Goal: Check status: Check status

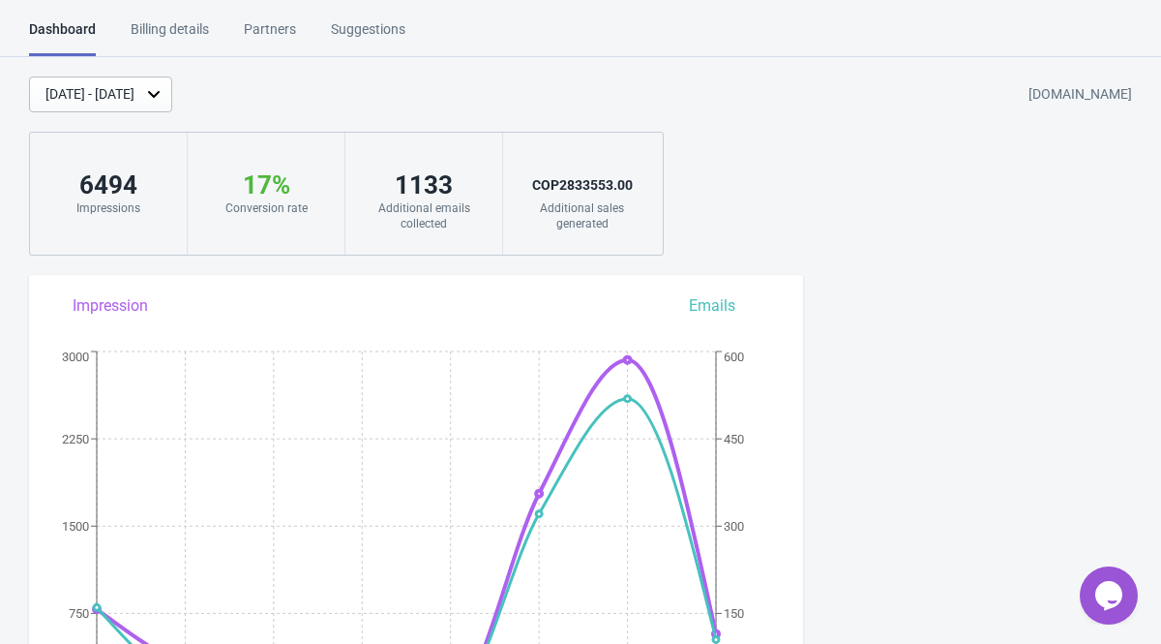
click at [135, 100] on div "[DATE] - [DATE]" at bounding box center [89, 94] width 89 height 20
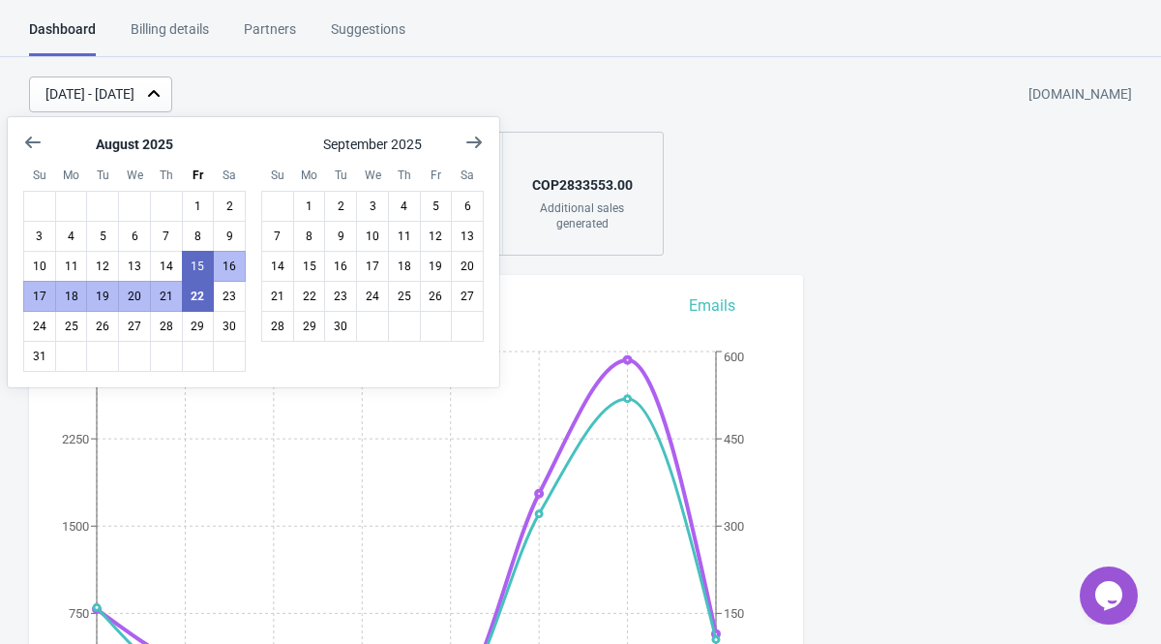
click at [135, 102] on div "[DATE] - [DATE]" at bounding box center [89, 94] width 89 height 20
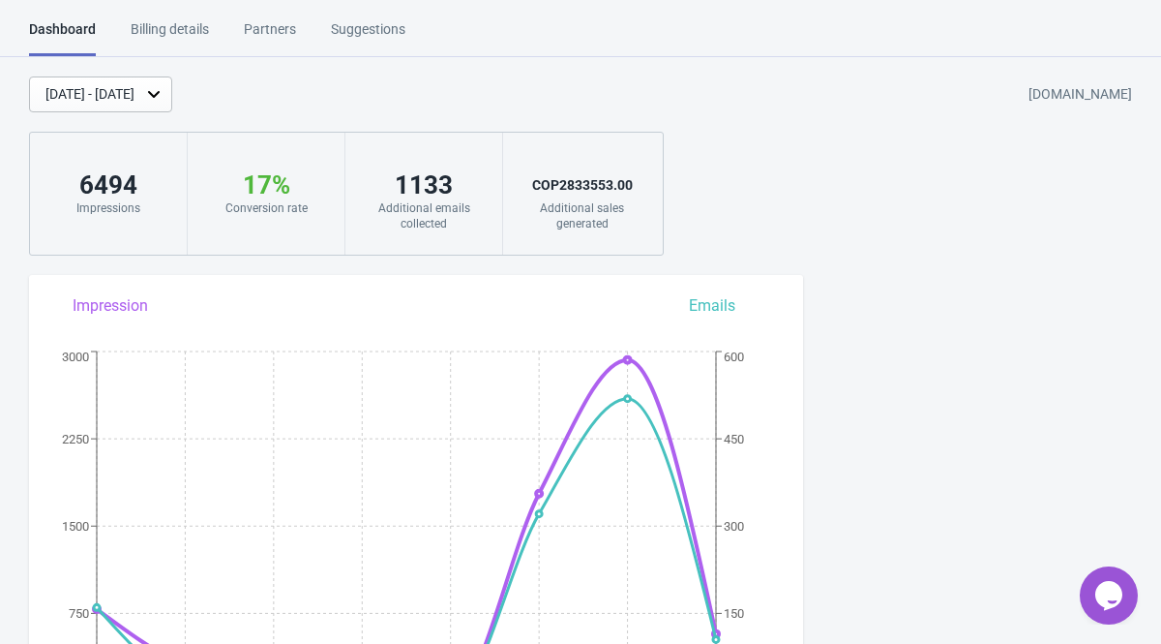
click at [172, 107] on div "[DATE] - [DATE]" at bounding box center [100, 94] width 143 height 36
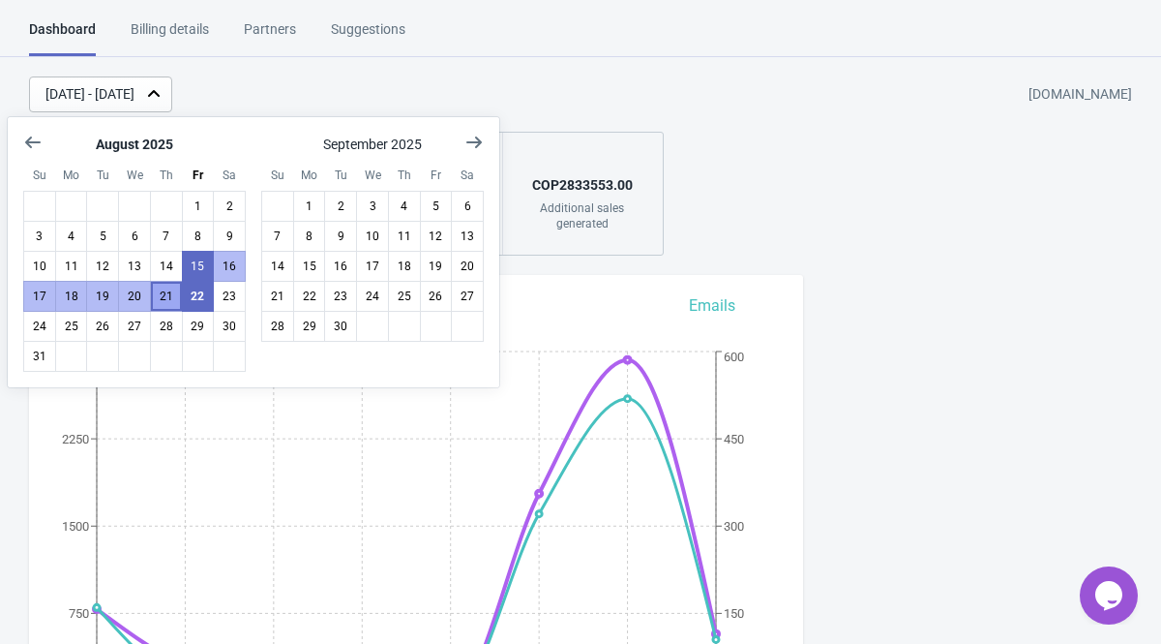
click at [167, 298] on button "21" at bounding box center [166, 296] width 33 height 31
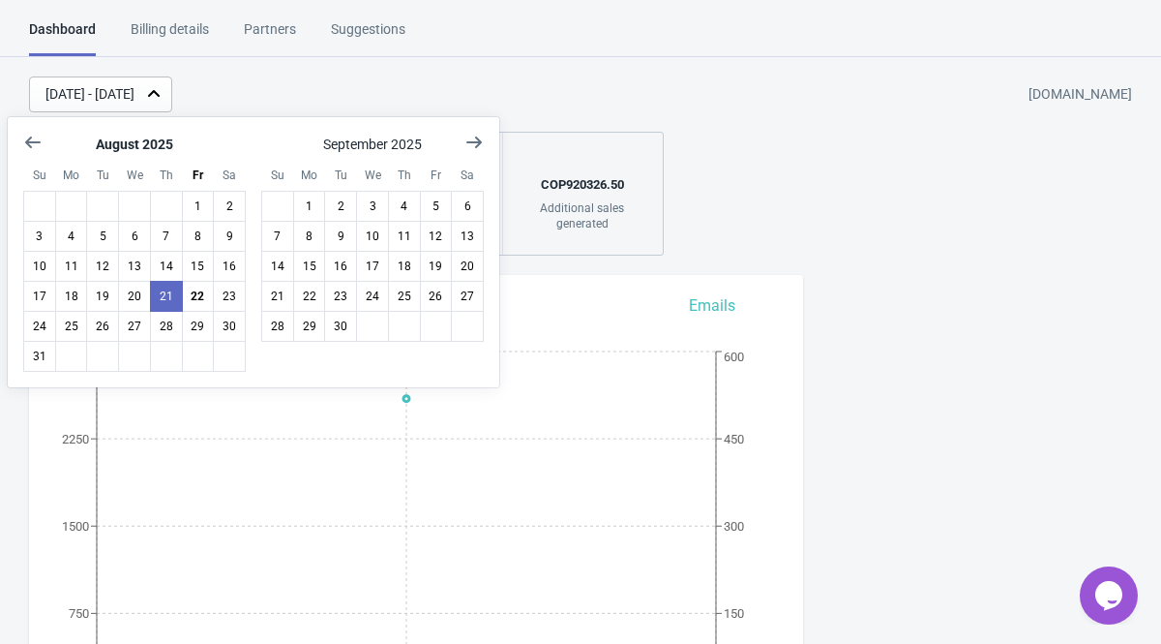
click at [526, 103] on div "[DATE] - [DATE] [DOMAIN_NAME]" at bounding box center [595, 94] width 1132 height 36
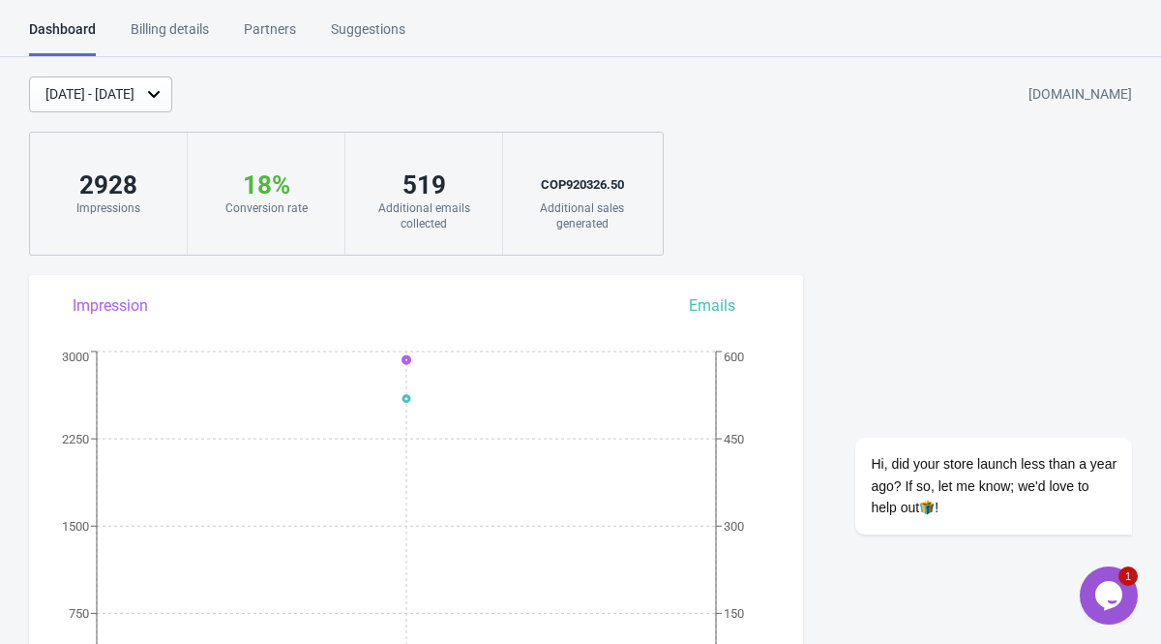
click at [135, 95] on div "[DATE] - [DATE]" at bounding box center [89, 94] width 89 height 20
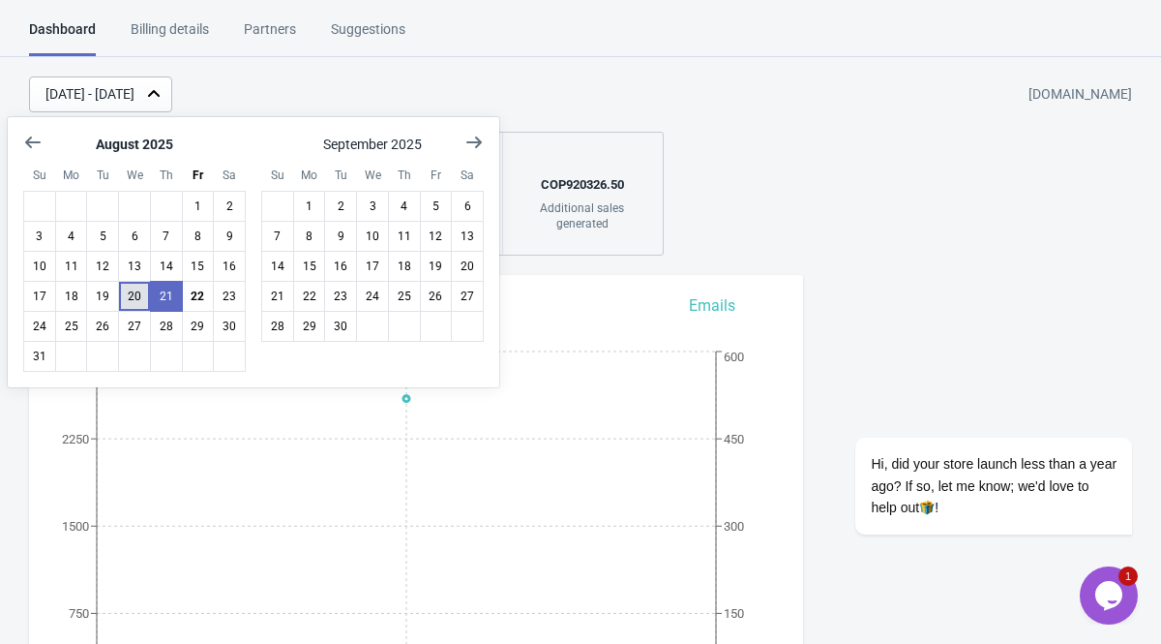
click at [131, 298] on button "20" at bounding box center [134, 296] width 33 height 31
click at [387, 97] on div "[DATE] - [DATE] [DOMAIN_NAME]" at bounding box center [595, 94] width 1132 height 36
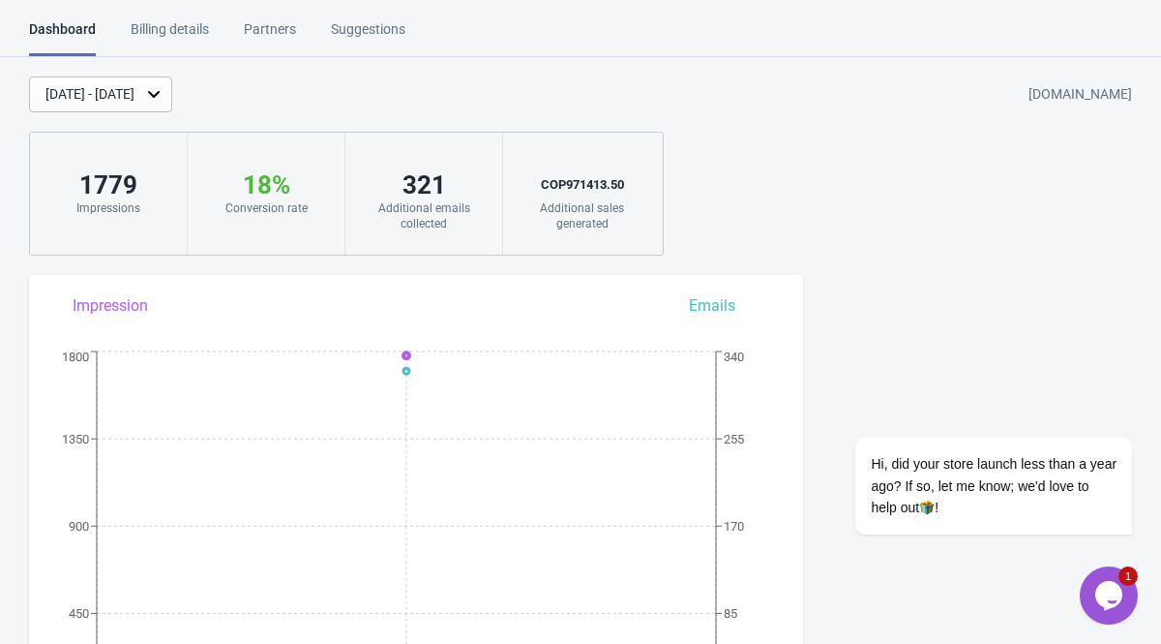
click at [172, 105] on div "[DATE] - [DATE]" at bounding box center [100, 94] width 143 height 36
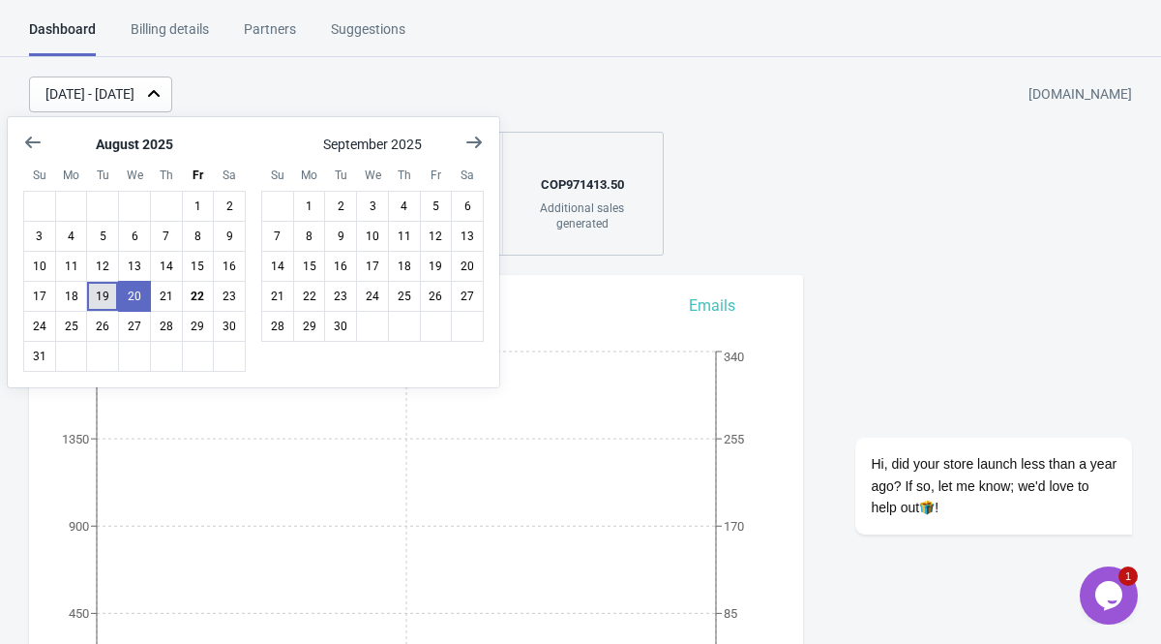
click at [105, 296] on button "19" at bounding box center [102, 296] width 33 height 31
click at [392, 87] on div "[DATE] - [DATE] [DOMAIN_NAME]" at bounding box center [595, 94] width 1132 height 36
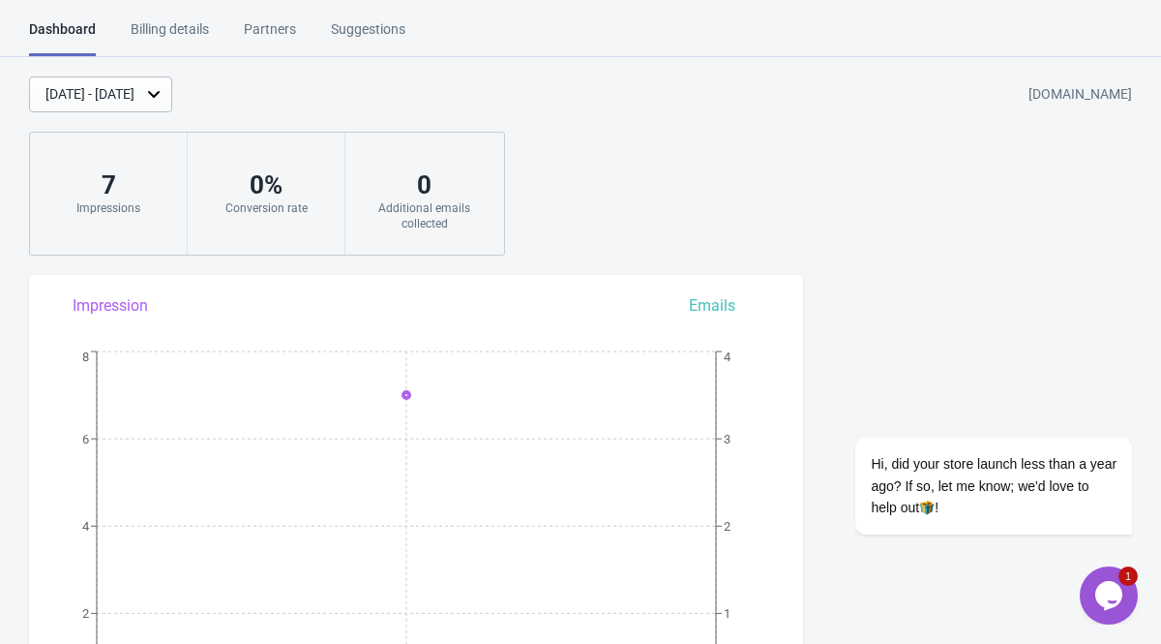
click at [135, 84] on div "[DATE] - [DATE]" at bounding box center [89, 94] width 89 height 20
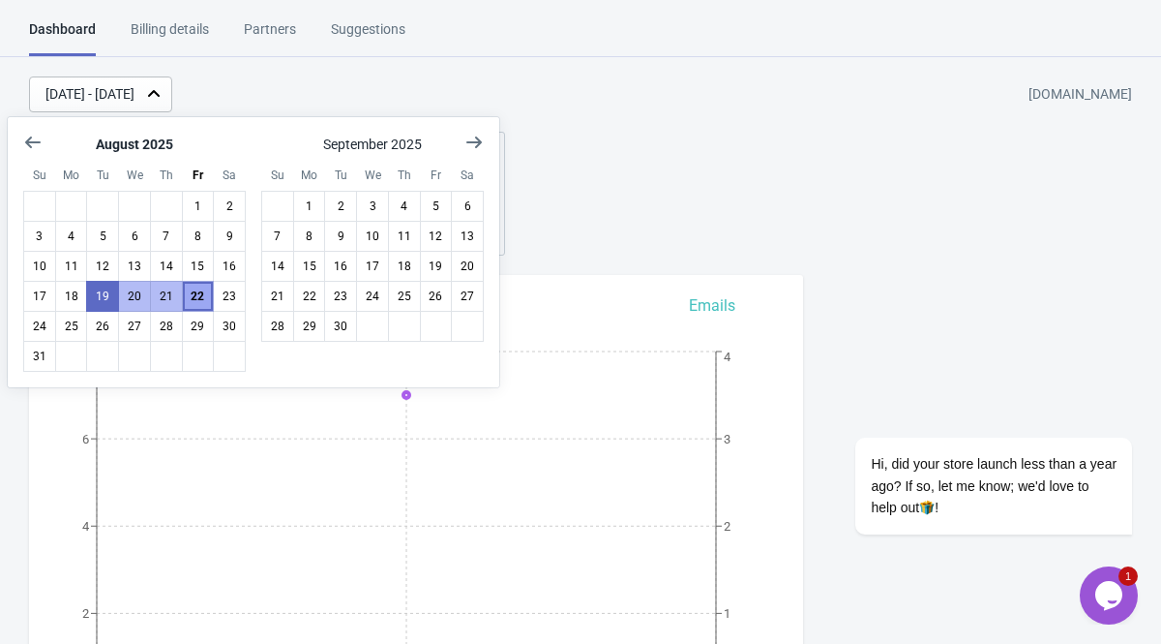
click at [207, 291] on button "22" at bounding box center [198, 296] width 33 height 31
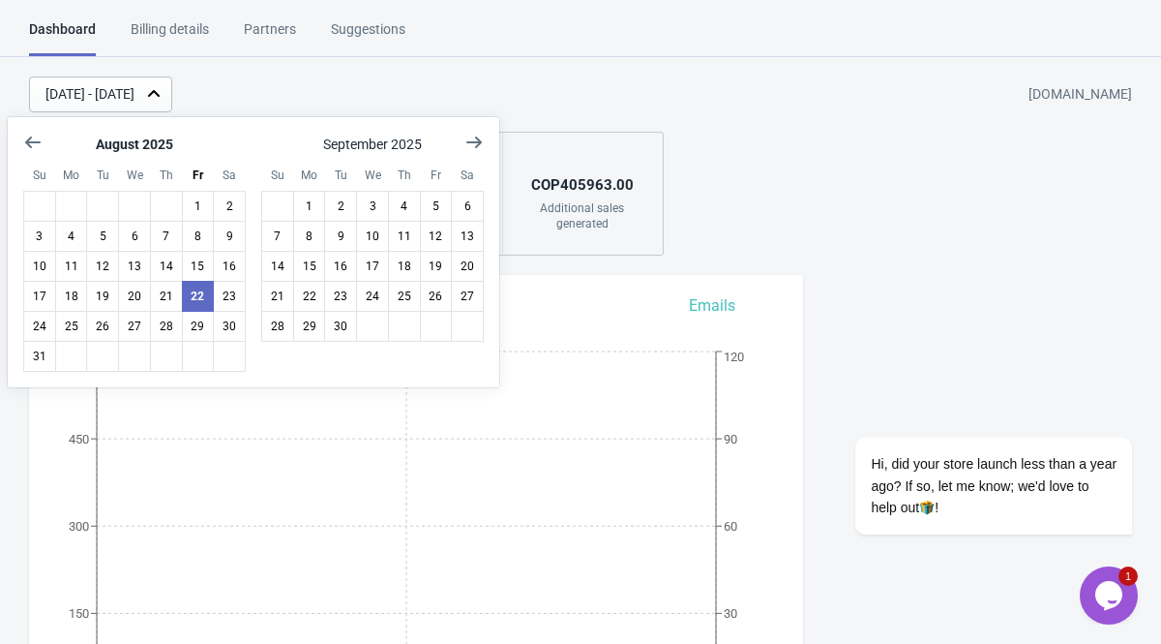
click at [409, 95] on div "[DATE] - [DATE] [DOMAIN_NAME]" at bounding box center [595, 94] width 1132 height 36
